Goal: Transaction & Acquisition: Obtain resource

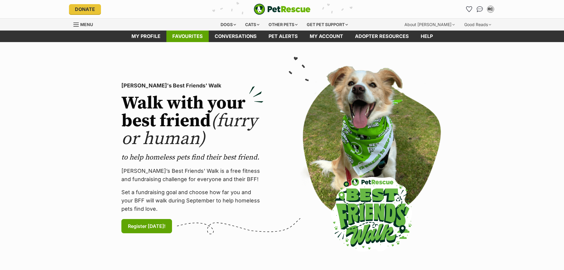
click at [190, 35] on link "Favourites" at bounding box center [187, 36] width 42 height 12
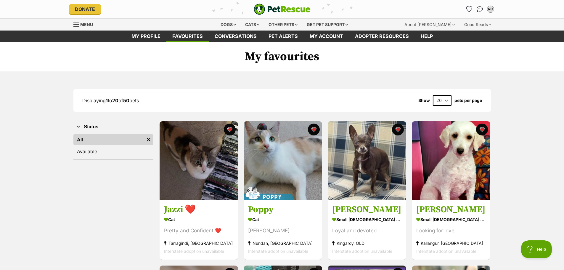
click at [446, 101] on select "20 40 60" at bounding box center [442, 100] width 19 height 11
select select "60"
click at [433, 95] on select "20 40 60" at bounding box center [442, 100] width 19 height 11
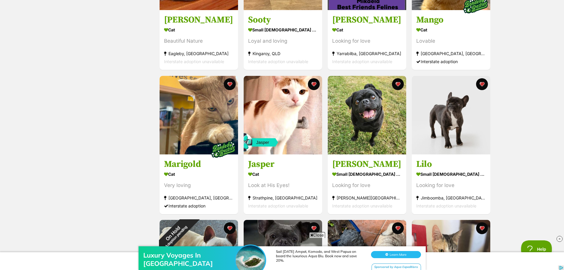
scroll to position [621, 0]
click at [316, 235] on div "Luxury Voyages In East Indonesia Sail Raja Ampat, Komodo, and West Papua on boa…" at bounding box center [282, 252] width 564 height 36
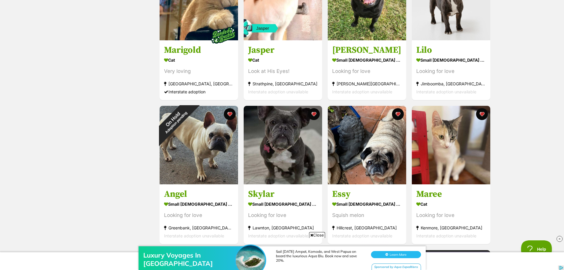
scroll to position [740, 0]
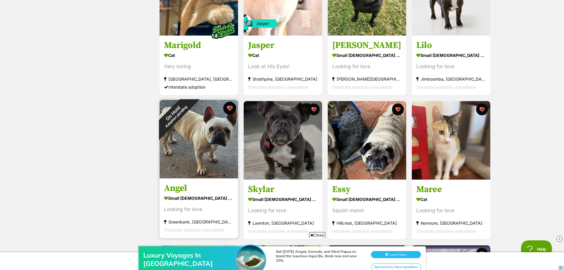
click at [229, 108] on button "favourite" at bounding box center [229, 107] width 13 height 13
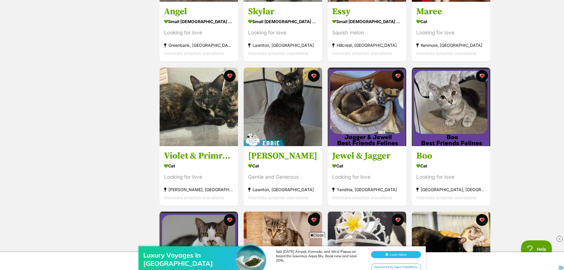
scroll to position [1006, 0]
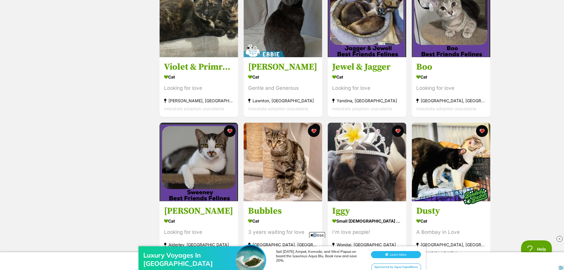
drag, startPoint x: 312, startPoint y: 234, endPoint x: 407, endPoint y: 216, distance: 96.0
click at [314, 234] on span "Close" at bounding box center [317, 235] width 16 height 6
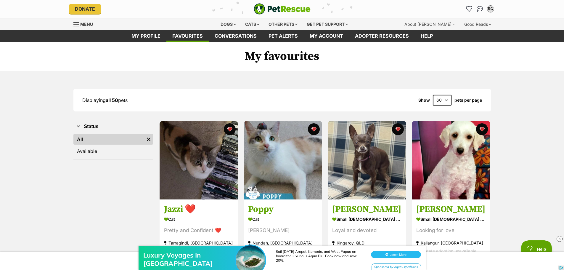
scroll to position [0, 0]
click at [225, 24] on div "Dogs" at bounding box center [228, 25] width 24 height 12
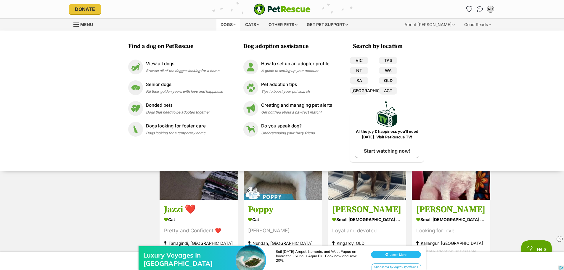
click at [389, 79] on link "QLD" at bounding box center [388, 81] width 18 height 8
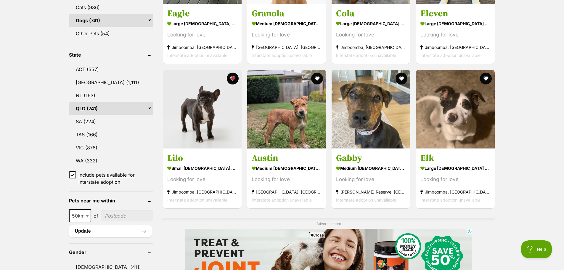
click at [71, 174] on icon at bounding box center [72, 174] width 4 height 4
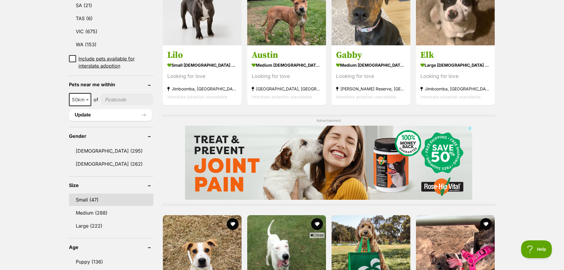
click at [83, 198] on link "Small (47)" at bounding box center [111, 199] width 84 height 12
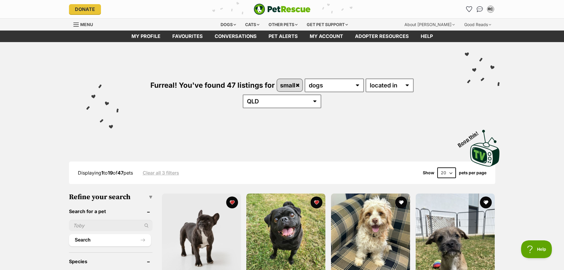
click at [450, 167] on select "20 40 60" at bounding box center [446, 172] width 19 height 11
select select "60"
click at [437, 167] on select "20 40 60" at bounding box center [446, 172] width 19 height 11
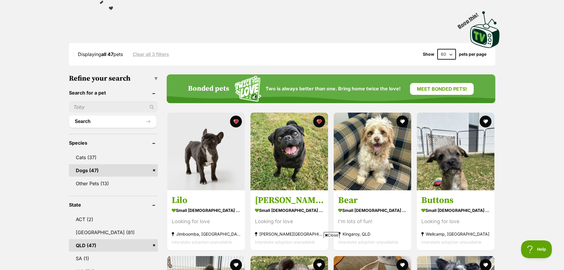
click at [334, 236] on span "Close" at bounding box center [331, 235] width 16 height 6
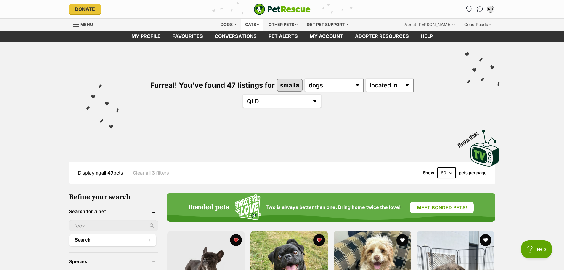
click at [249, 23] on div "Cats" at bounding box center [252, 25] width 22 height 12
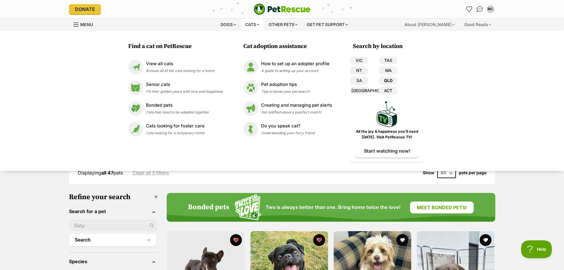
click at [392, 81] on link "QLD" at bounding box center [388, 81] width 18 height 8
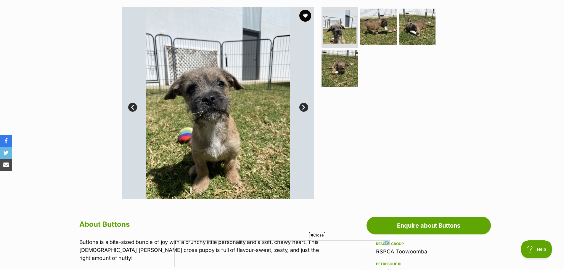
scroll to position [148, 0]
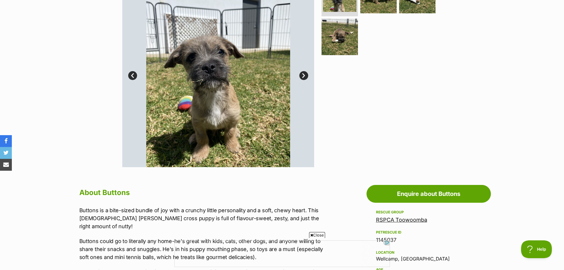
click at [317, 235] on span "Close" at bounding box center [317, 235] width 16 height 6
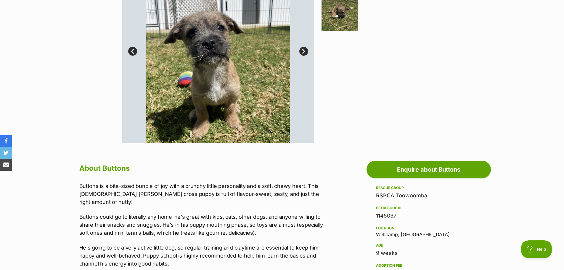
scroll to position [237, 0]
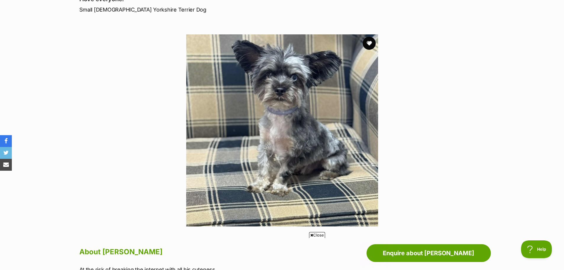
click at [368, 42] on button "favourite" at bounding box center [368, 43] width 13 height 13
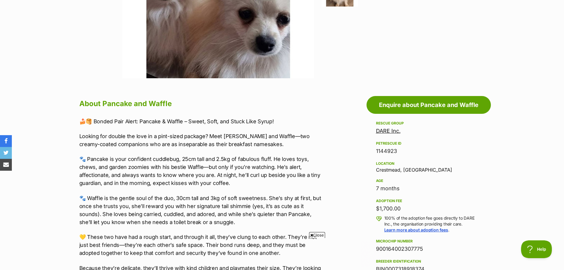
click at [314, 234] on span "Close" at bounding box center [317, 235] width 16 height 6
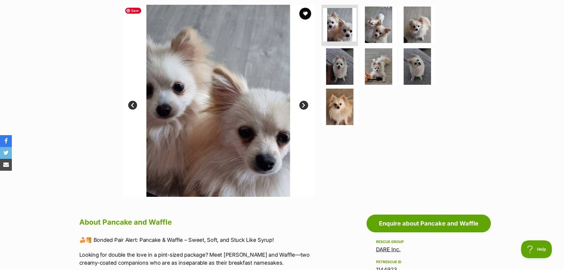
click at [236, 141] on img at bounding box center [218, 101] width 192 height 192
click at [301, 108] on link "Next" at bounding box center [303, 105] width 9 height 9
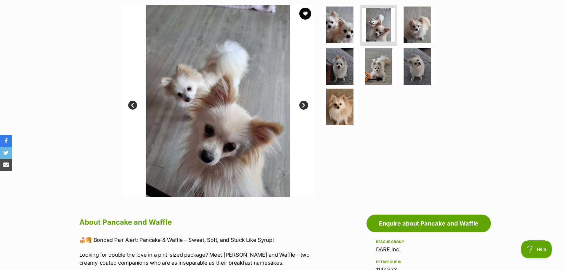
click at [301, 108] on link "Next" at bounding box center [303, 105] width 9 height 9
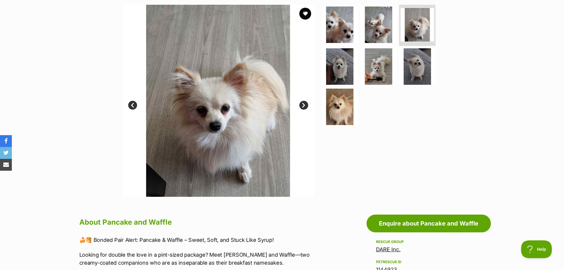
click at [301, 108] on link "Next" at bounding box center [303, 105] width 9 height 9
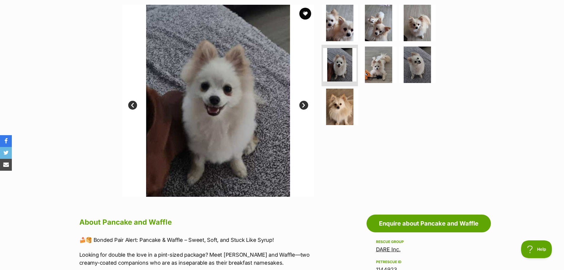
click at [306, 104] on link "Next" at bounding box center [303, 105] width 9 height 9
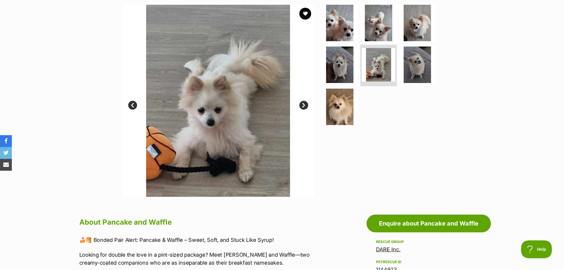
click at [306, 104] on link "Next" at bounding box center [303, 105] width 9 height 9
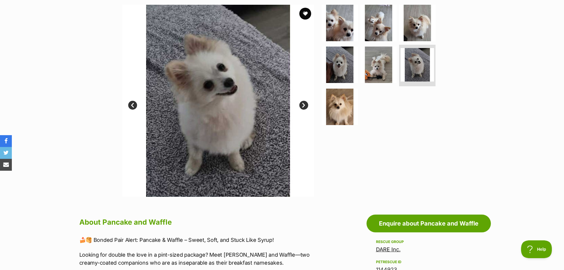
click at [306, 104] on link "Next" at bounding box center [303, 105] width 9 height 9
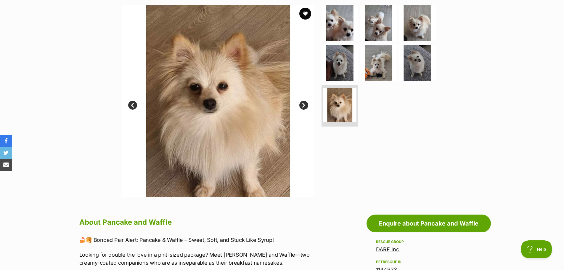
click at [306, 104] on link "Next" at bounding box center [303, 105] width 9 height 9
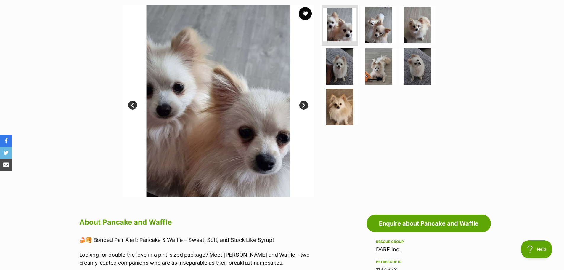
click at [305, 12] on button "favourite" at bounding box center [305, 13] width 13 height 13
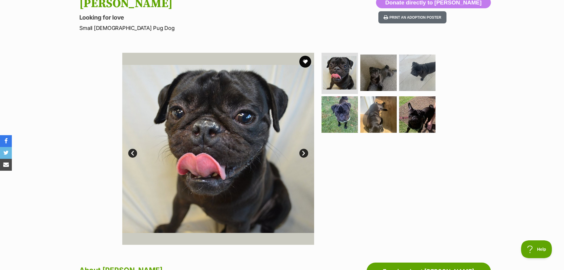
scroll to position [89, 0]
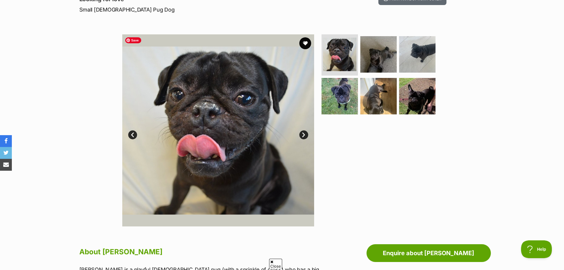
click at [303, 134] on link "Next" at bounding box center [303, 134] width 9 height 9
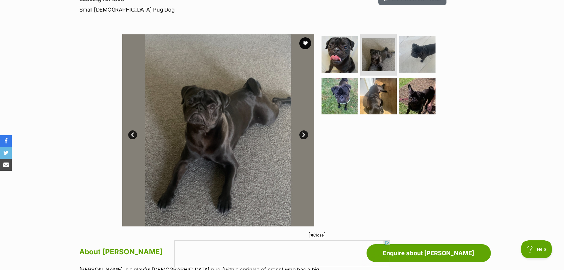
scroll to position [0, 0]
click at [303, 134] on link "Next" at bounding box center [303, 134] width 9 height 9
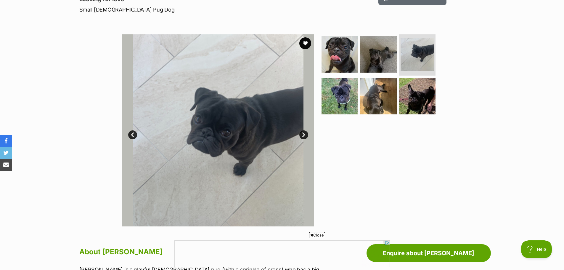
click at [303, 134] on link "Next" at bounding box center [303, 134] width 9 height 9
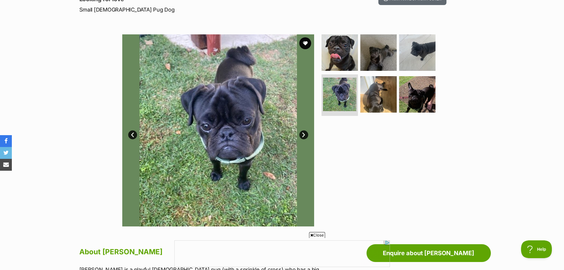
click at [303, 134] on link "Next" at bounding box center [303, 134] width 9 height 9
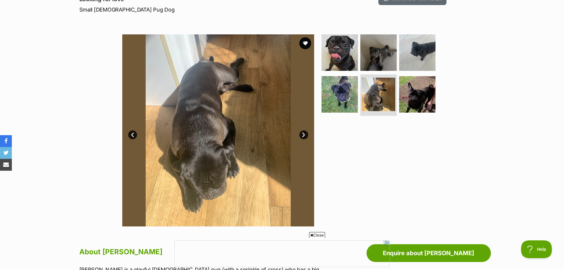
click at [303, 134] on link "Next" at bounding box center [303, 134] width 9 height 9
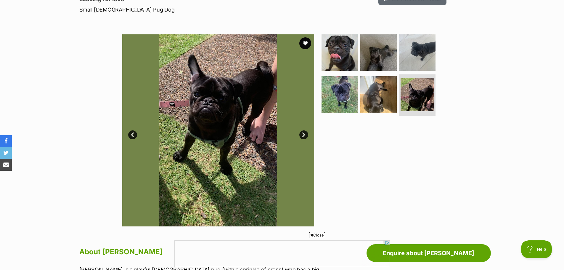
click at [313, 235] on span "Close" at bounding box center [317, 235] width 16 height 6
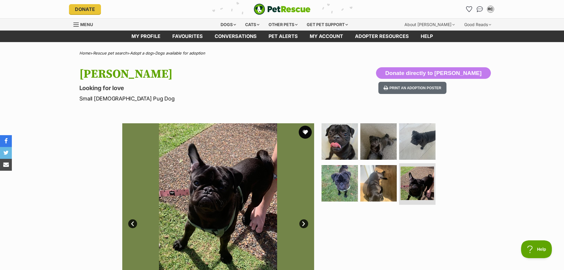
click at [305, 131] on button "favourite" at bounding box center [305, 131] width 13 height 13
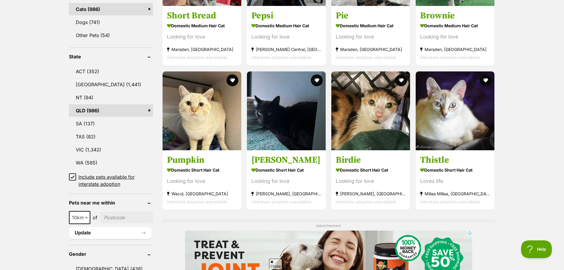
click at [86, 214] on span at bounding box center [87, 217] width 6 height 13
select select "50"
click at [116, 215] on input"] "postcode" at bounding box center [127, 217] width 53 height 11
type input"] "4017"
click at [109, 235] on button "Update" at bounding box center [110, 233] width 83 height 12
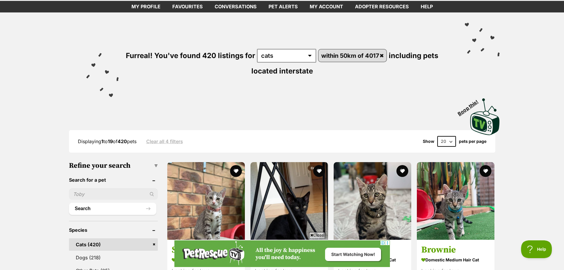
scroll to position [148, 0]
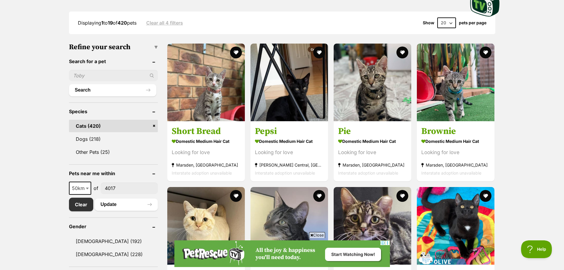
click at [320, 234] on span "Close" at bounding box center [317, 235] width 16 height 6
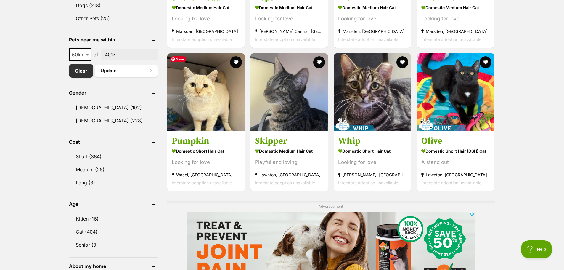
scroll to position [385, 0]
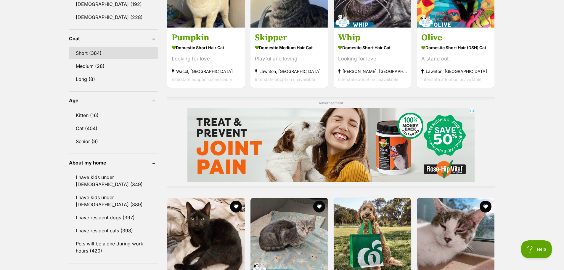
click at [75, 52] on link "Short (384)" at bounding box center [113, 53] width 89 height 12
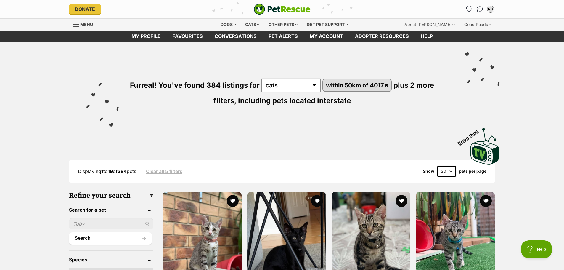
click at [451, 170] on select "20 40 60" at bounding box center [446, 171] width 19 height 11
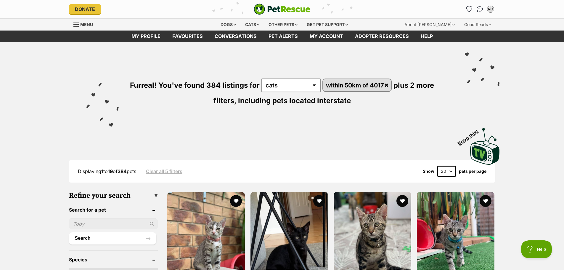
select select "60"
click at [437, 166] on select "20 40 60" at bounding box center [446, 171] width 19 height 11
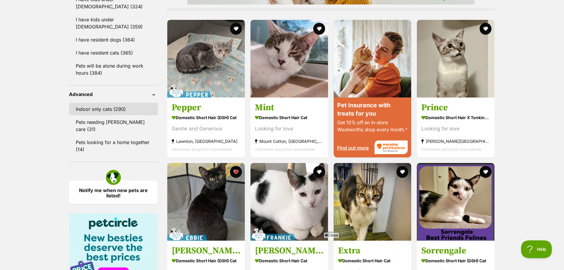
click at [101, 108] on link "Indoor only cats (290)" at bounding box center [113, 109] width 89 height 12
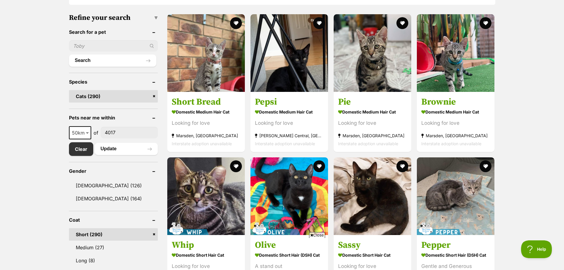
scroll to position [266, 0]
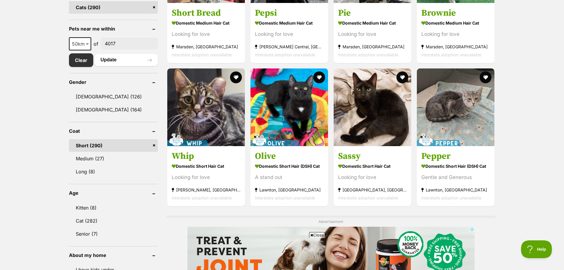
drag, startPoint x: 316, startPoint y: 235, endPoint x: 174, endPoint y: 2, distance: 273.0
click at [316, 235] on span "Close" at bounding box center [317, 235] width 16 height 6
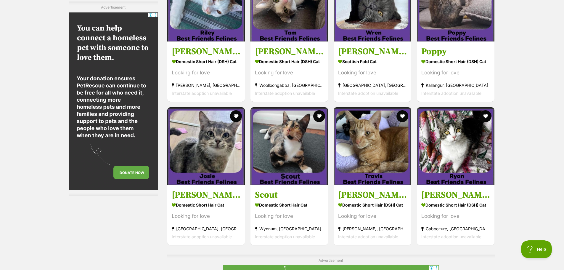
scroll to position [0, 0]
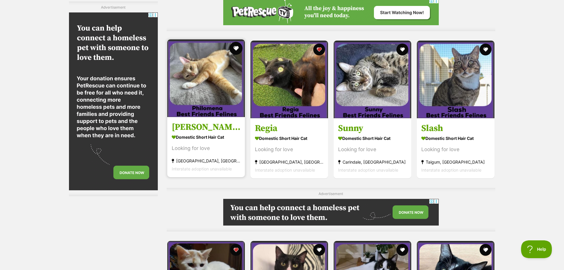
click at [237, 48] on button "favourite" at bounding box center [235, 48] width 13 height 13
